Goal: Task Accomplishment & Management: Manage account settings

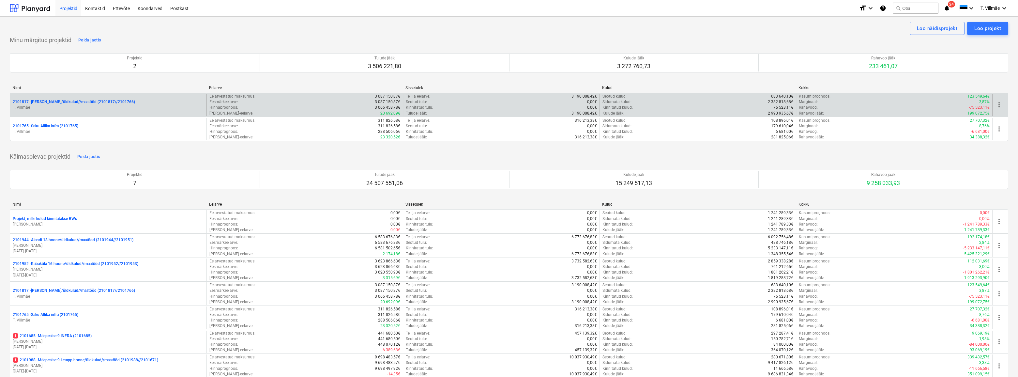
click at [86, 106] on p "T. Villmäe" at bounding box center [108, 108] width 191 height 6
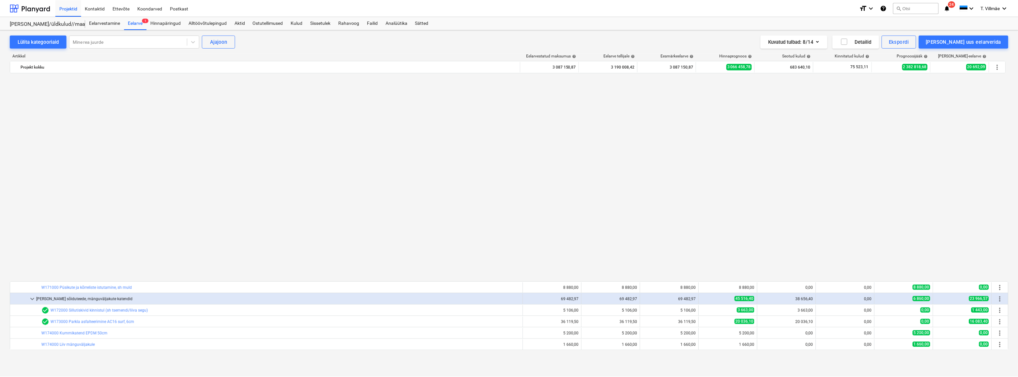
scroll to position [445, 0]
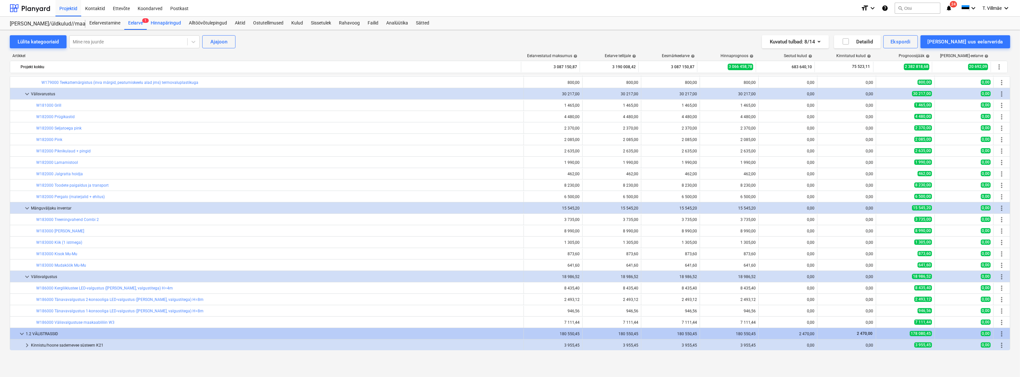
click at [162, 22] on div "Hinnapäringud" at bounding box center [166, 23] width 38 height 13
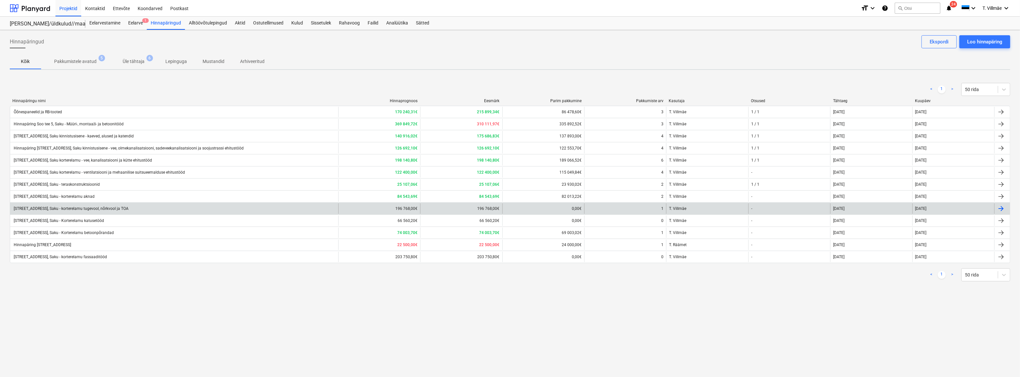
click at [119, 210] on div "[STREET_ADDRESS], Saku - korterelamu tugevool, nõrkvool ja TOA" at bounding box center [71, 208] width 116 height 5
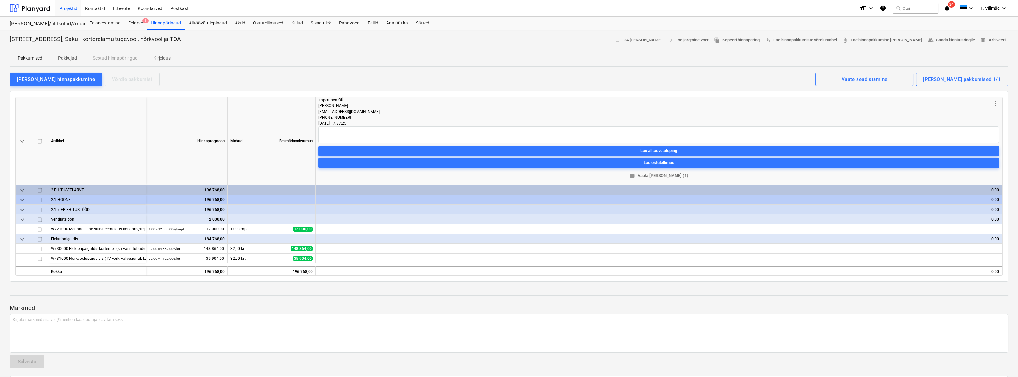
drag, startPoint x: 72, startPoint y: 58, endPoint x: 78, endPoint y: 58, distance: 5.9
click at [72, 58] on p "Pakkujad" at bounding box center [67, 58] width 19 height 7
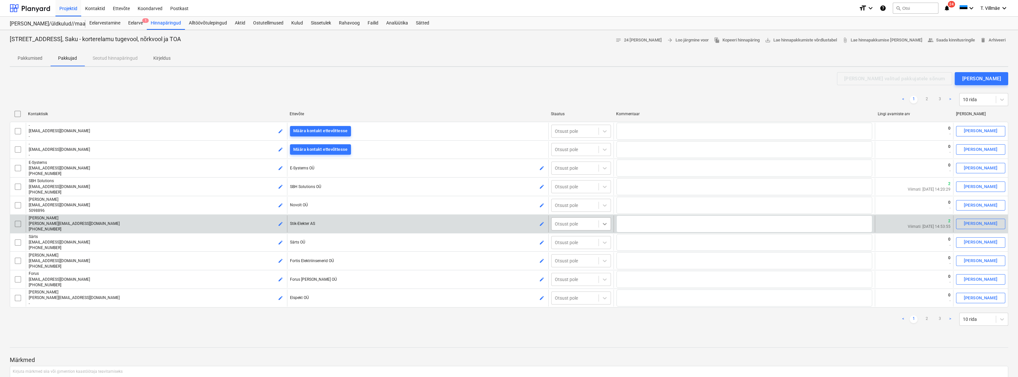
click at [607, 224] on icon at bounding box center [605, 224] width 7 height 7
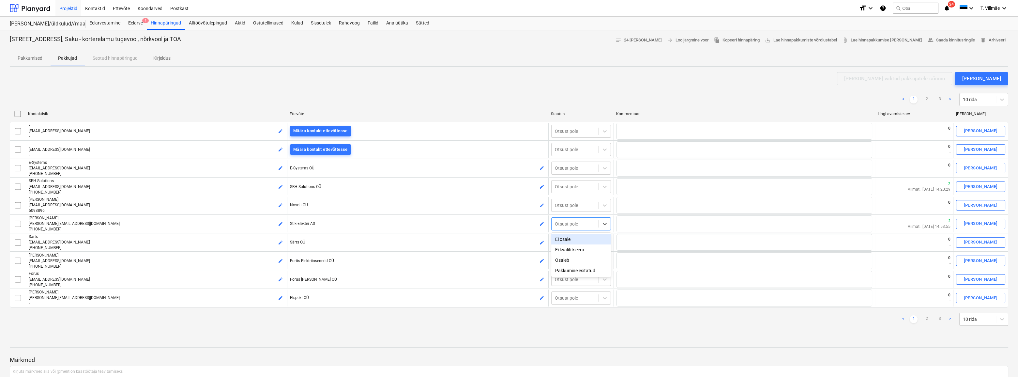
click at [571, 238] on div "Ei osale" at bounding box center [581, 239] width 60 height 10
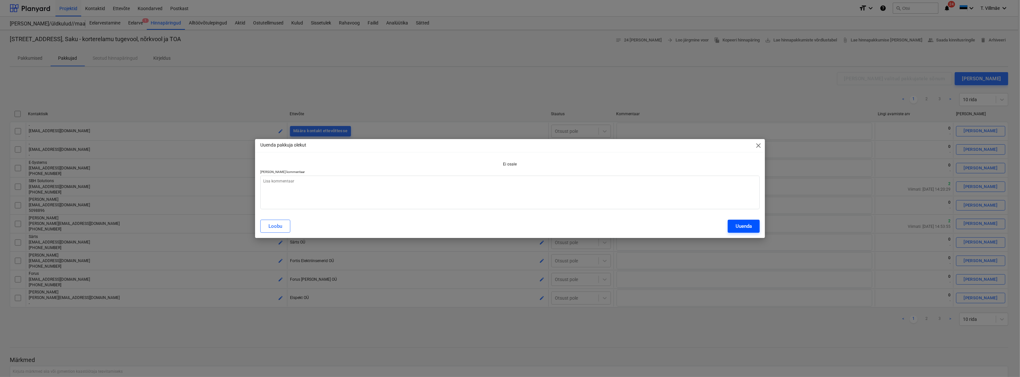
click at [741, 226] on div "Uuenda" at bounding box center [744, 226] width 16 height 8
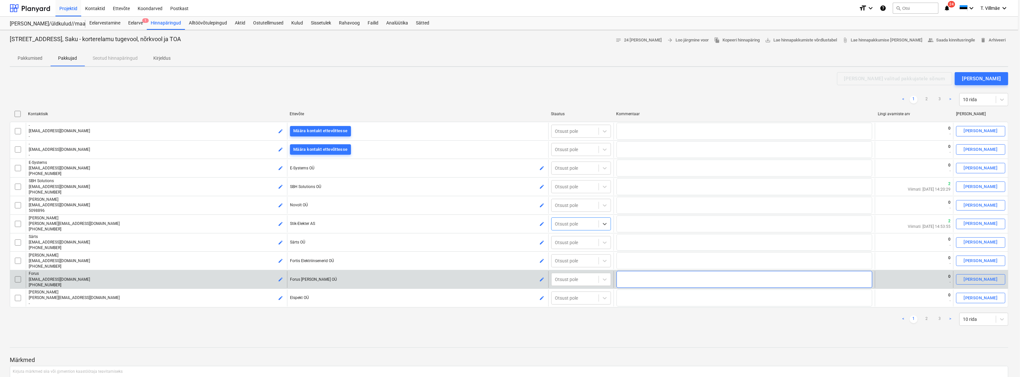
type textarea "x"
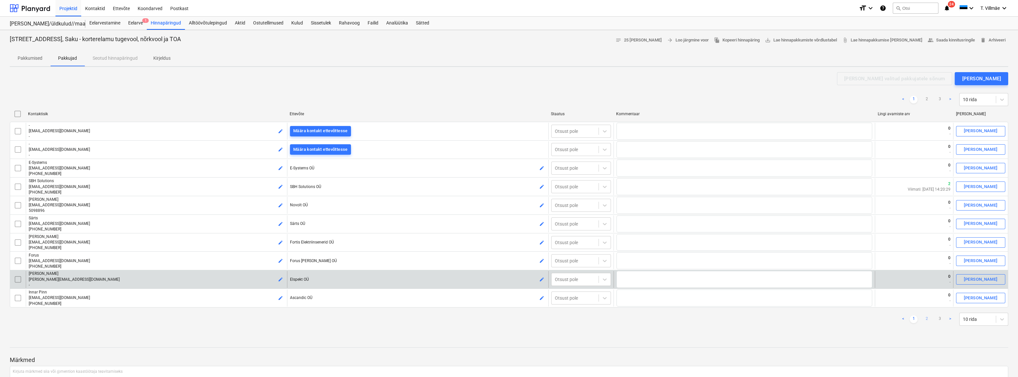
click at [928, 320] on link "2" at bounding box center [927, 319] width 8 height 8
checkbox input "false"
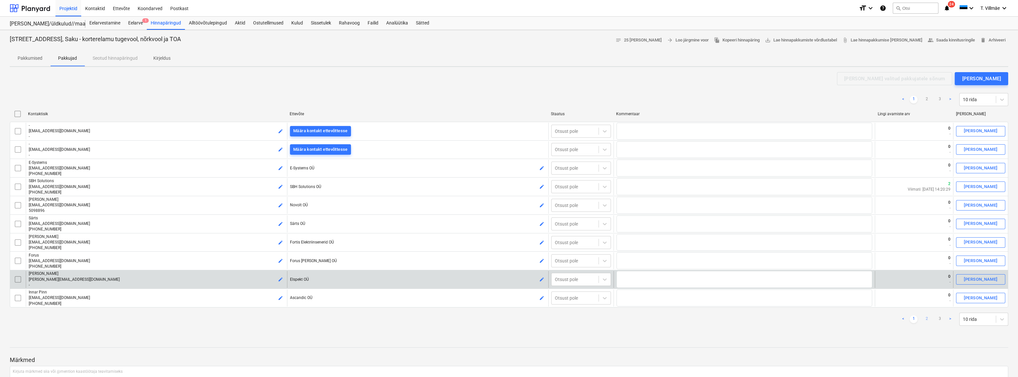
checkbox input "false"
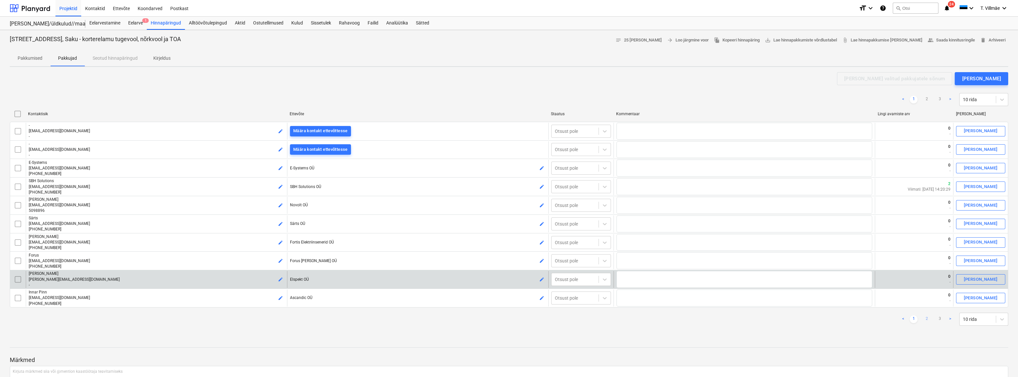
checkbox input "false"
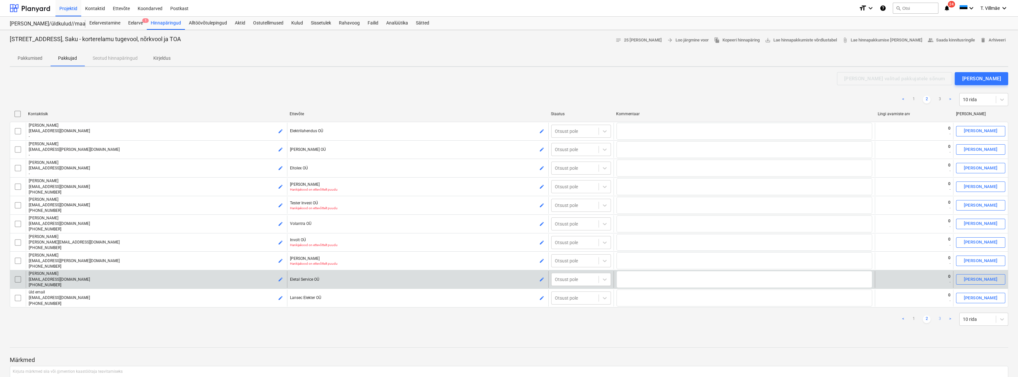
click at [940, 316] on link "3" at bounding box center [940, 319] width 8 height 8
type textarea "x"
checkbox input "false"
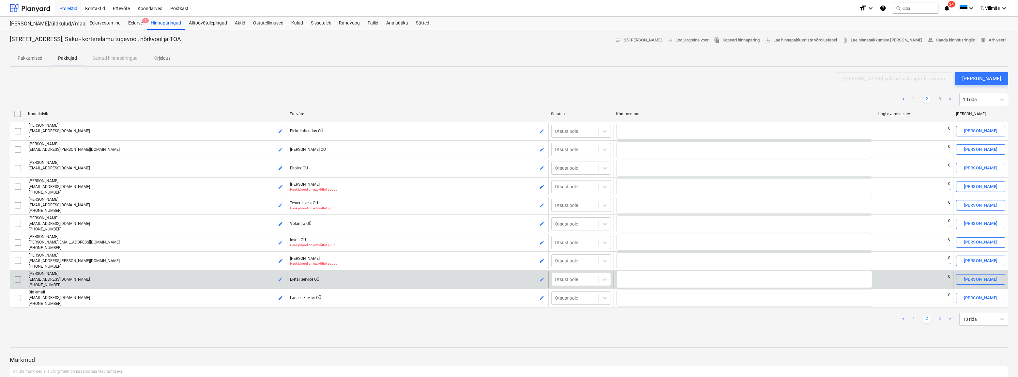
checkbox input "false"
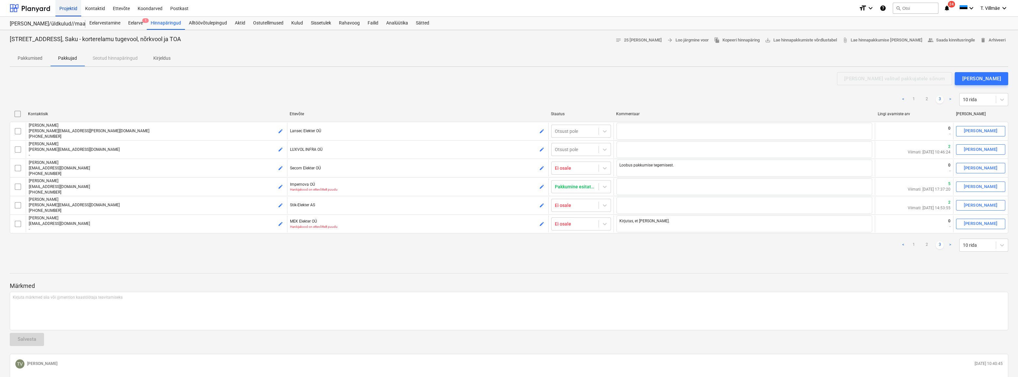
click at [70, 7] on div "Projektid" at bounding box center [68, 8] width 26 height 17
